Goal: Information Seeking & Learning: Find specific fact

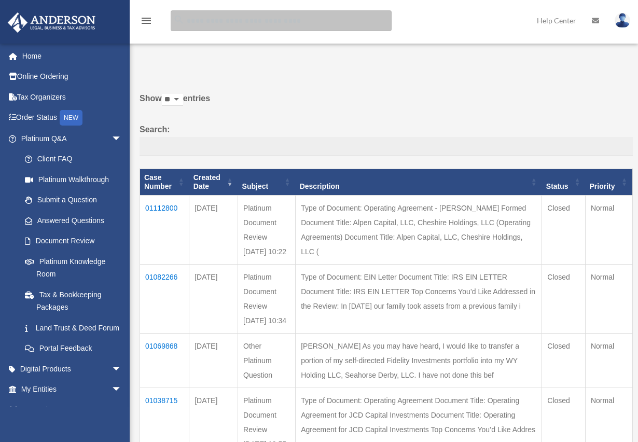
click at [219, 24] on input "search" at bounding box center [281, 20] width 221 height 21
type input "**********"
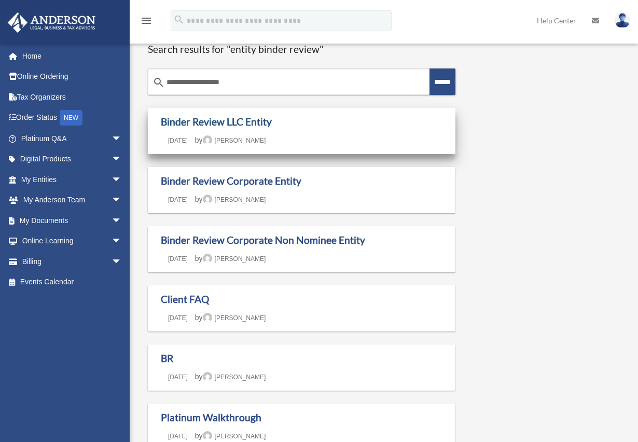
click at [218, 124] on link "Binder Review LLC Entity" at bounding box center [216, 122] width 111 height 12
